Goal: Task Accomplishment & Management: Manage account settings

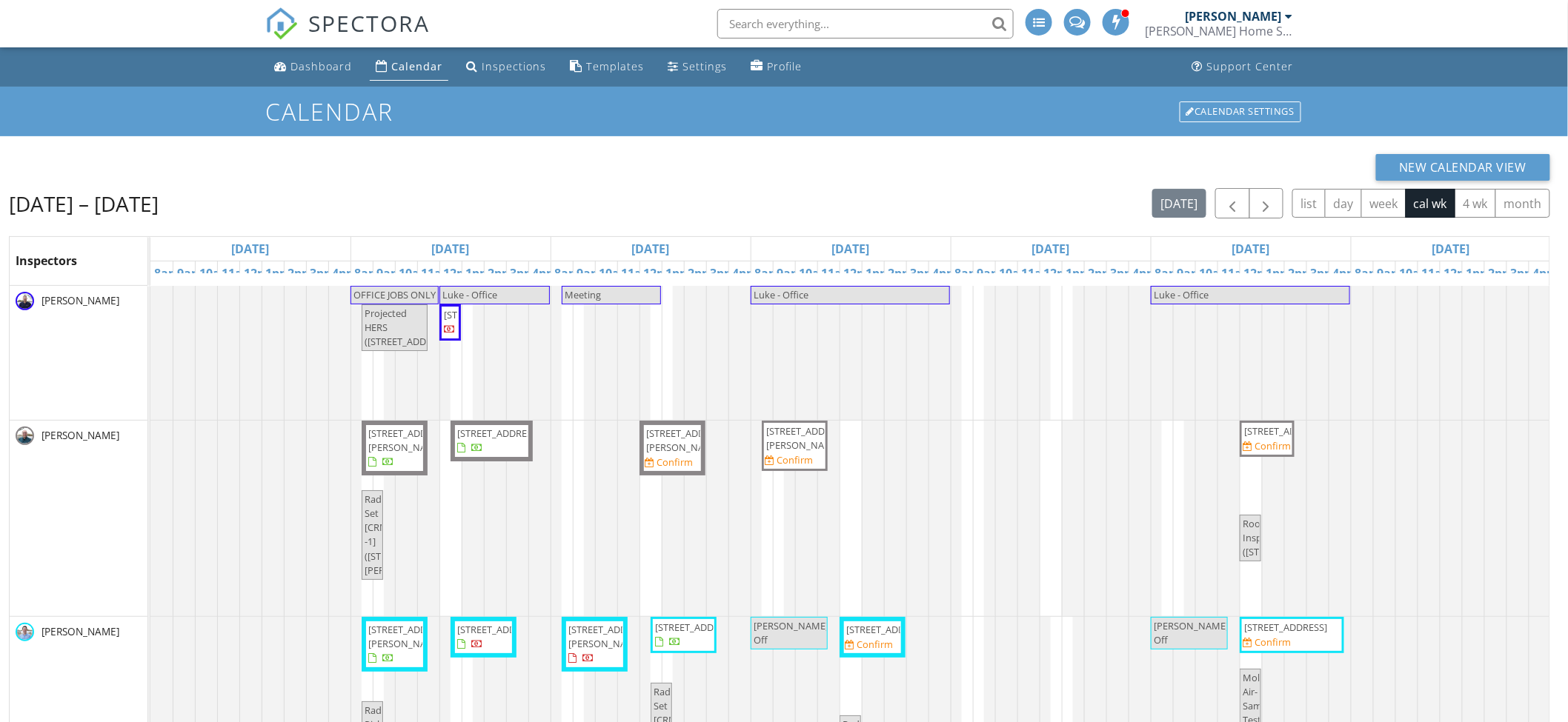
click at [404, 443] on span "384 Rodden Dr , Erie 80516" at bounding box center [394, 448] width 55 height 43
click at [483, 440] on span "[STREET_ADDRESS]" at bounding box center [499, 433] width 83 height 13
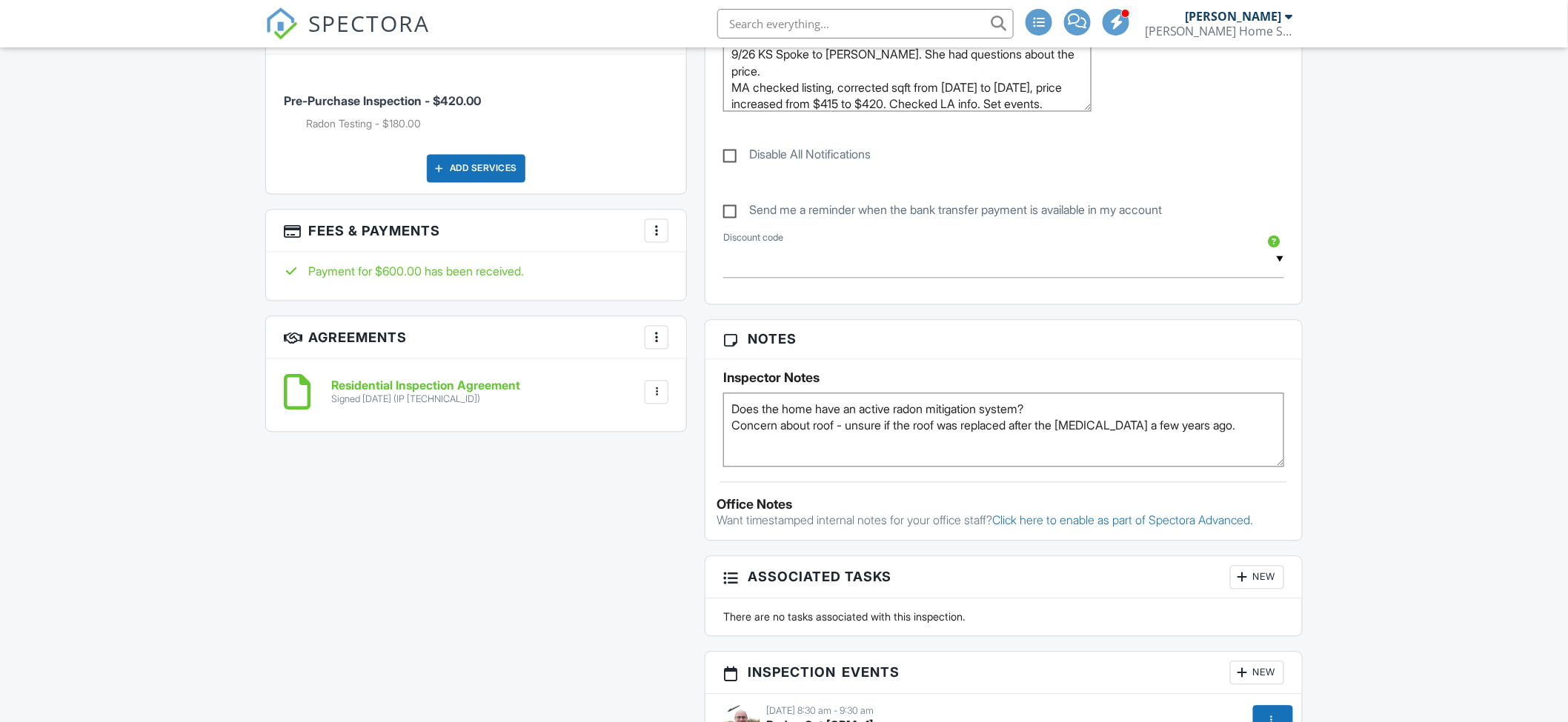
scroll to position [1482, 0]
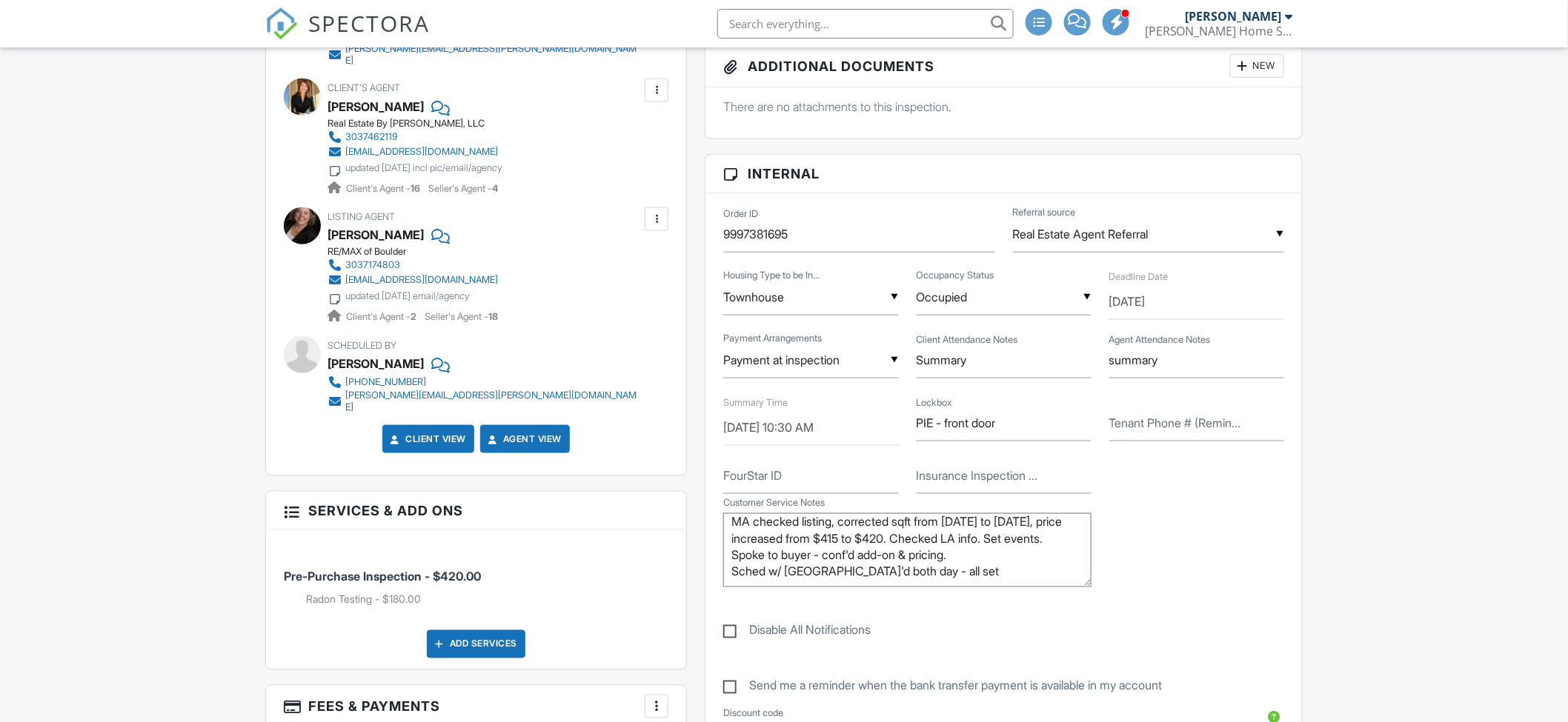
scroll to position [576, 0]
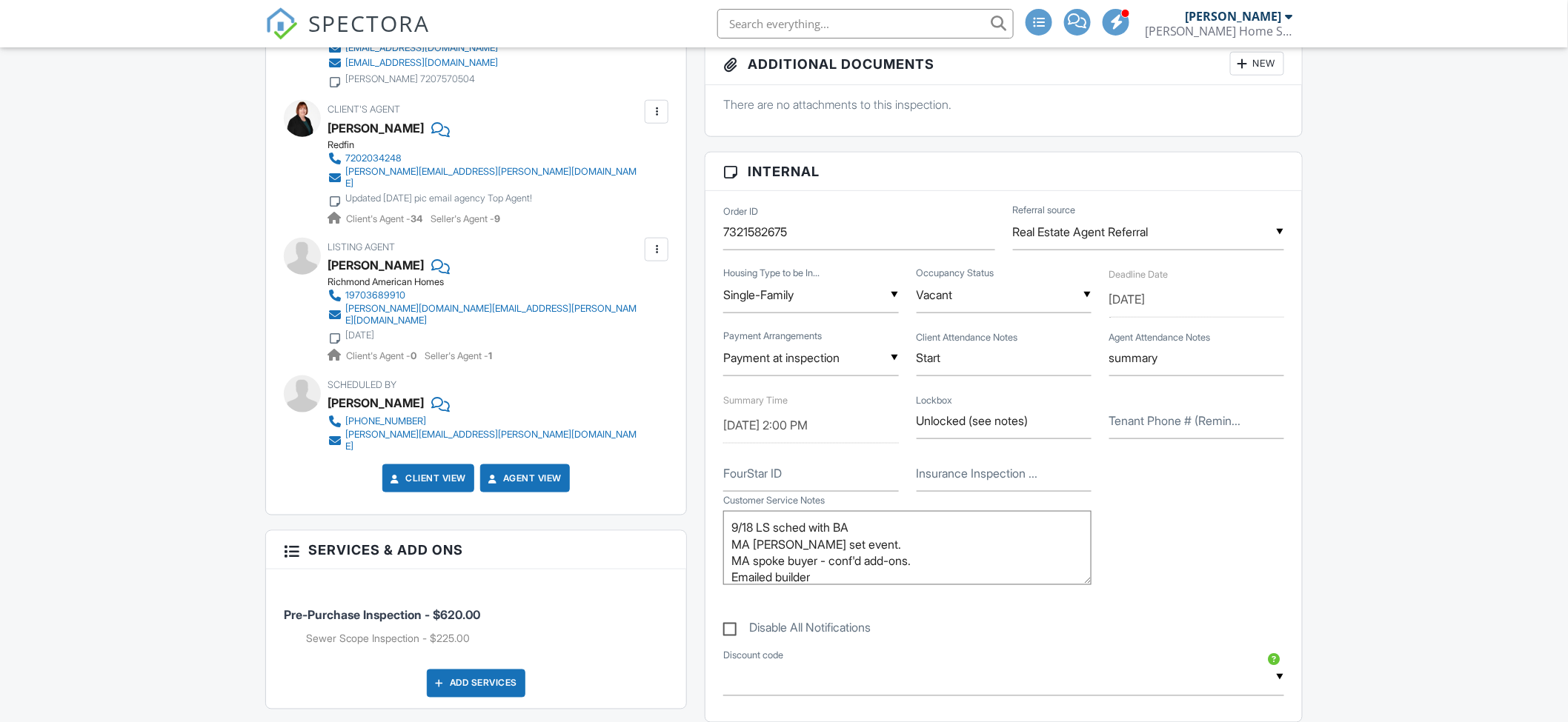
scroll to position [576, 0]
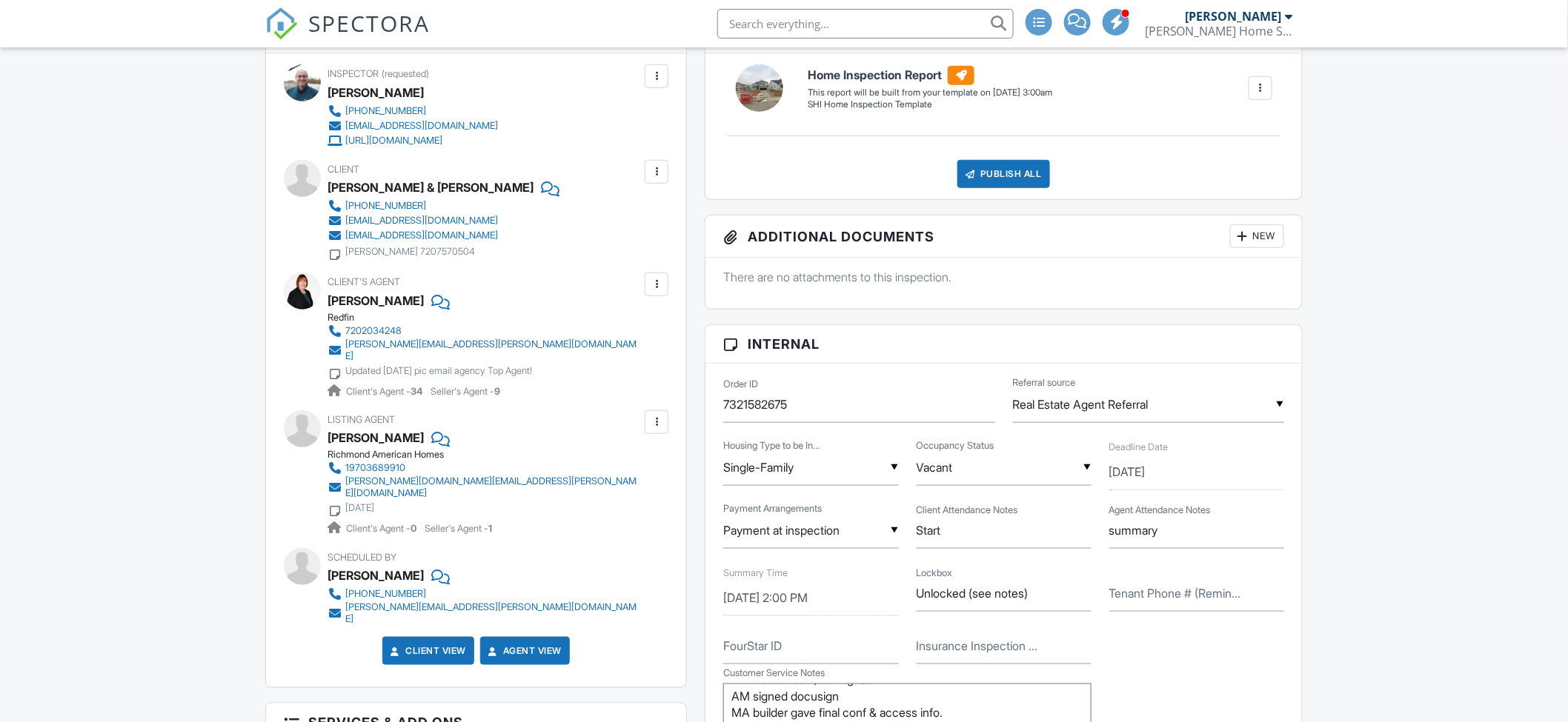
scroll to position [0, 0]
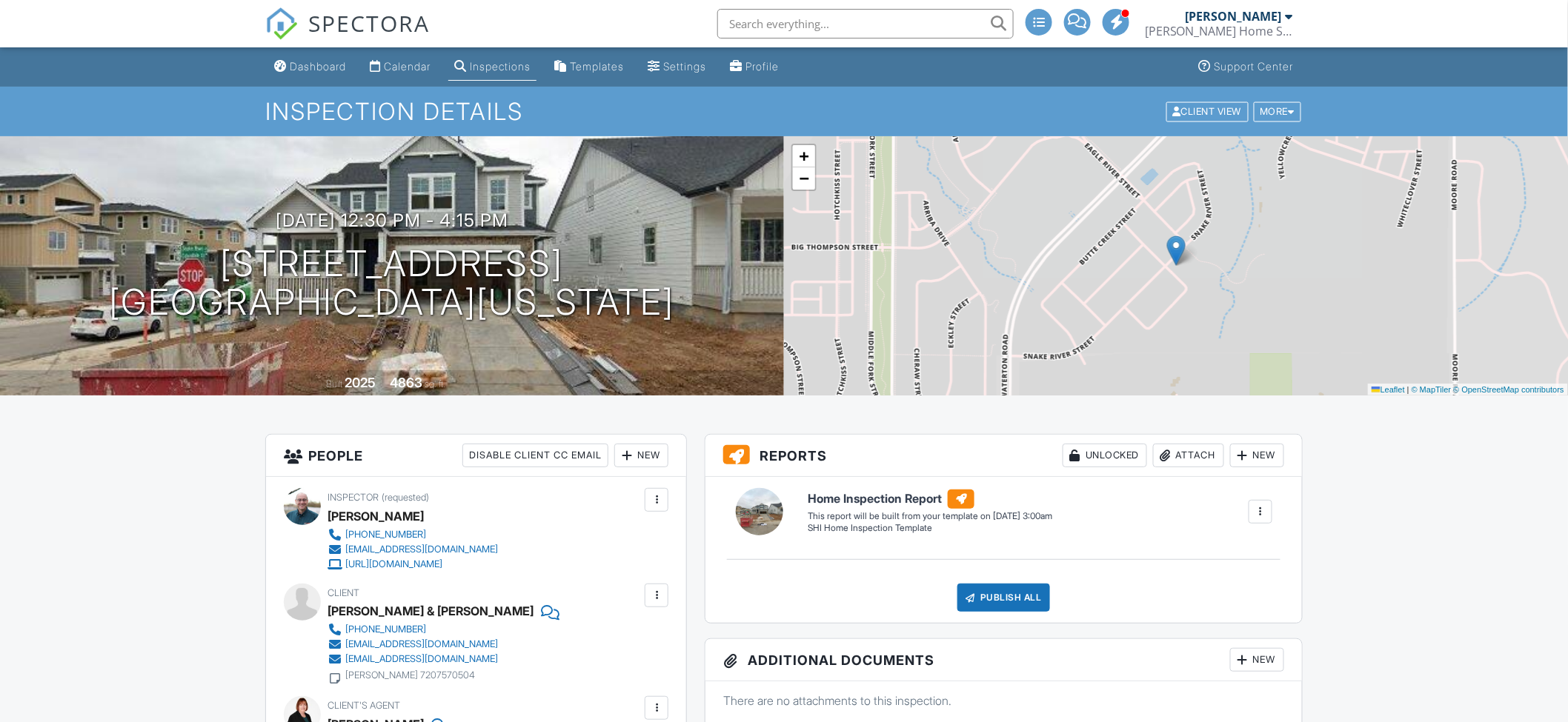
drag, startPoint x: 191, startPoint y: 376, endPoint x: 189, endPoint y: 368, distance: 8.2
